Goal: Transaction & Acquisition: Book appointment/travel/reservation

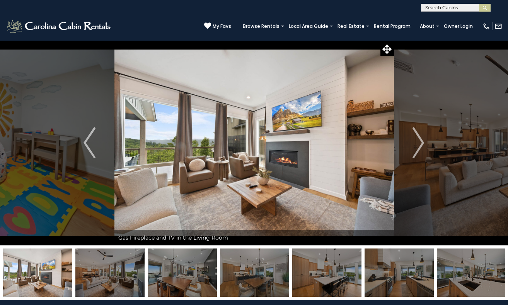
select select "*"
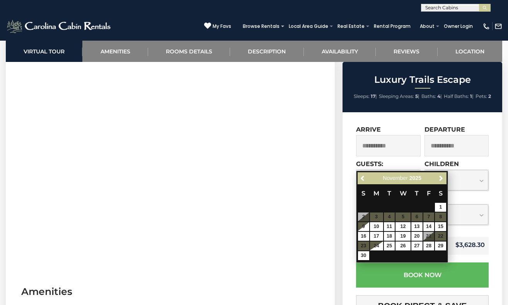
scroll to position [338, 0]
click at [368, 179] on link "Previous" at bounding box center [364, 179] width 10 height 10
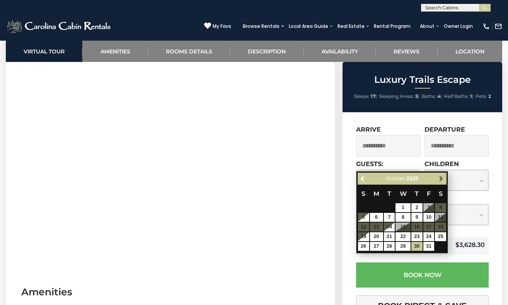
click at [438, 182] on link "Next" at bounding box center [441, 179] width 10 height 10
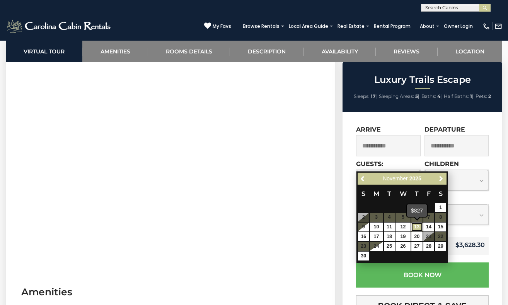
click at [418, 228] on link "13" at bounding box center [416, 226] width 11 height 9
type input "**********"
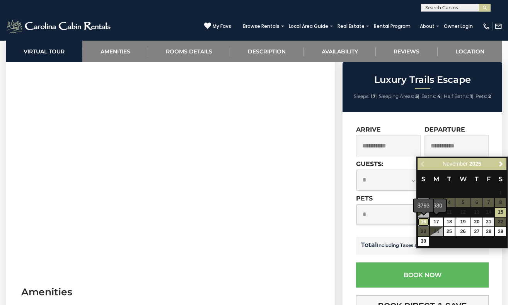
click at [428, 222] on link "16" at bounding box center [423, 221] width 11 height 9
type input "**********"
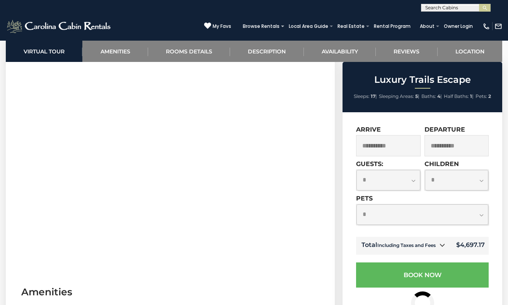
click at [444, 249] on link at bounding box center [442, 245] width 10 height 10
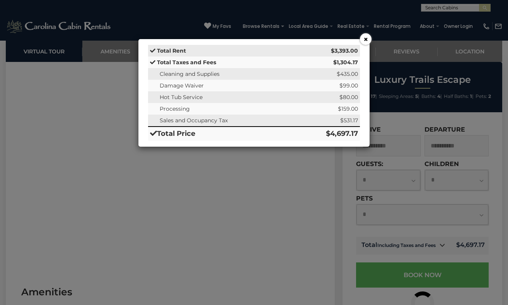
click at [365, 42] on button "×" at bounding box center [366, 39] width 12 height 12
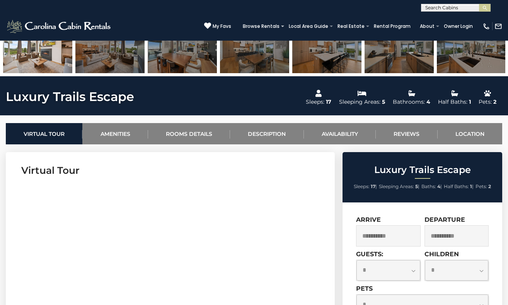
scroll to position [77, 0]
